Goal: Ask a question

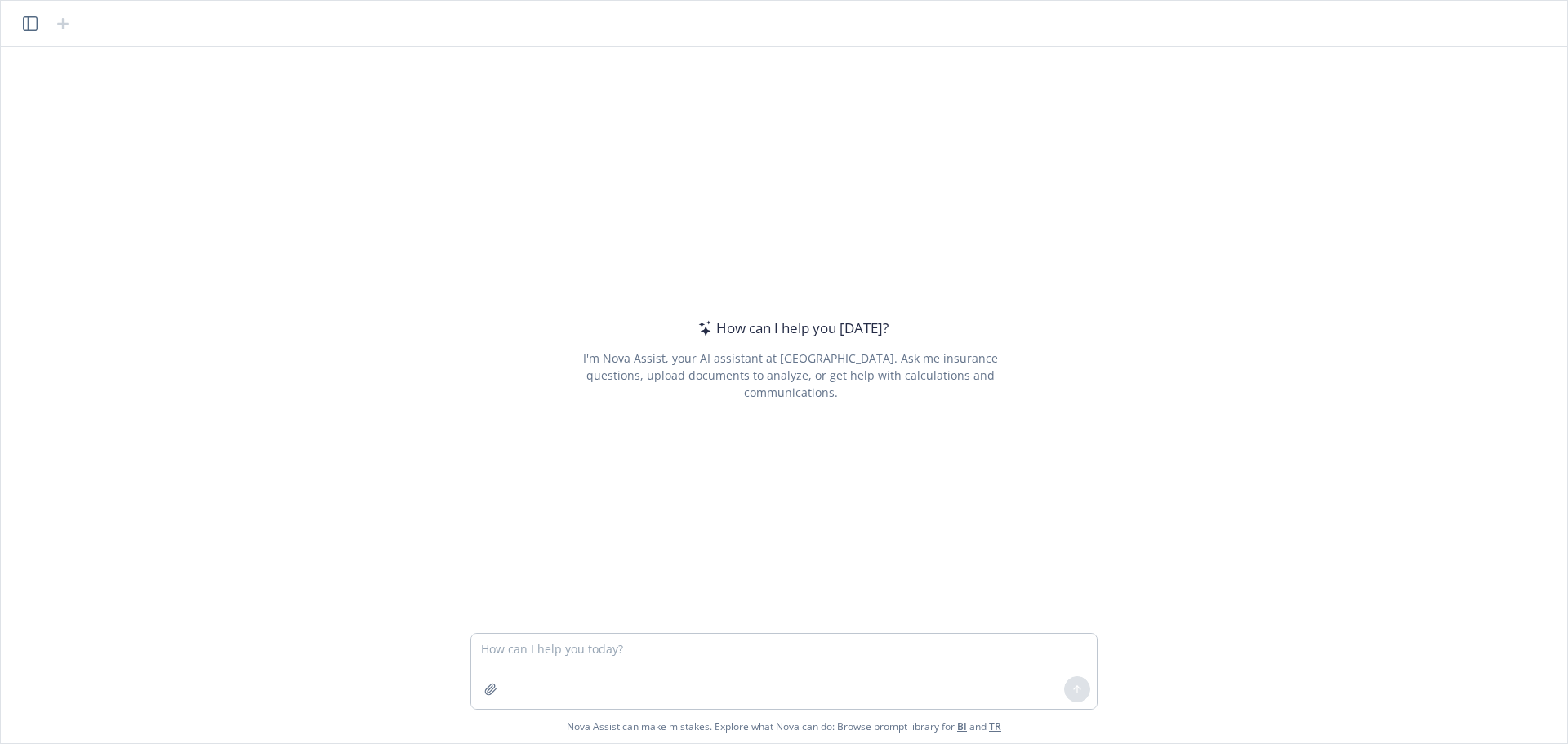
click at [660, 649] on textarea at bounding box center [783, 671] width 625 height 75
type textarea "How many work hours are in a year if someone is working a 40 hour work week?"
